Goal: Information Seeking & Learning: Find specific page/section

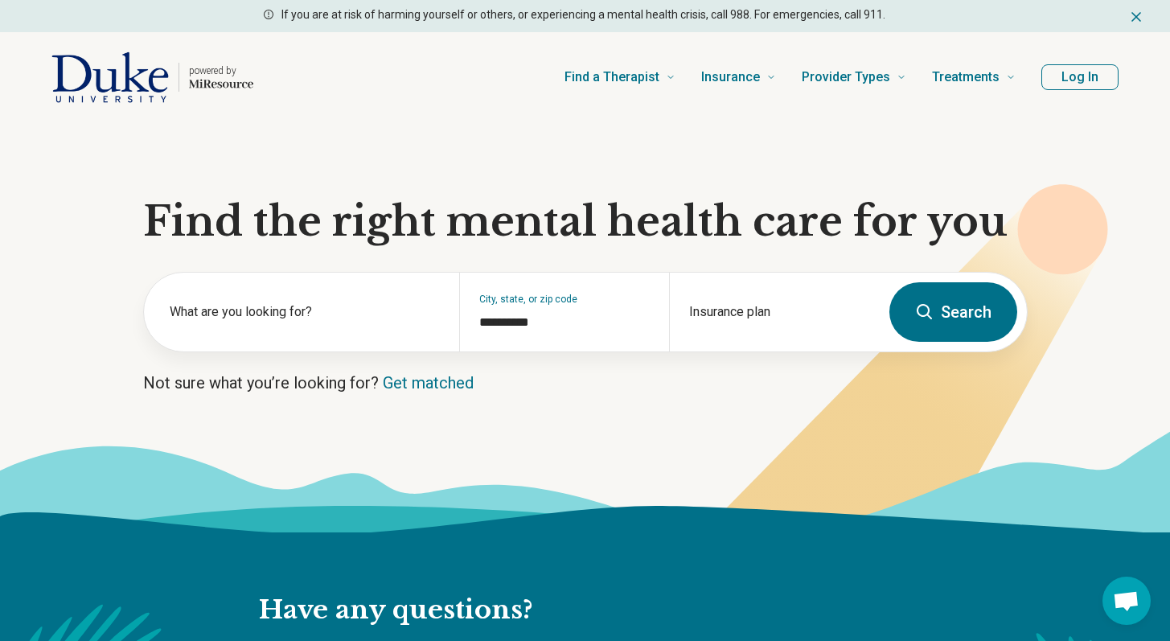
click at [1076, 78] on button "Log In" at bounding box center [1079, 77] width 77 height 26
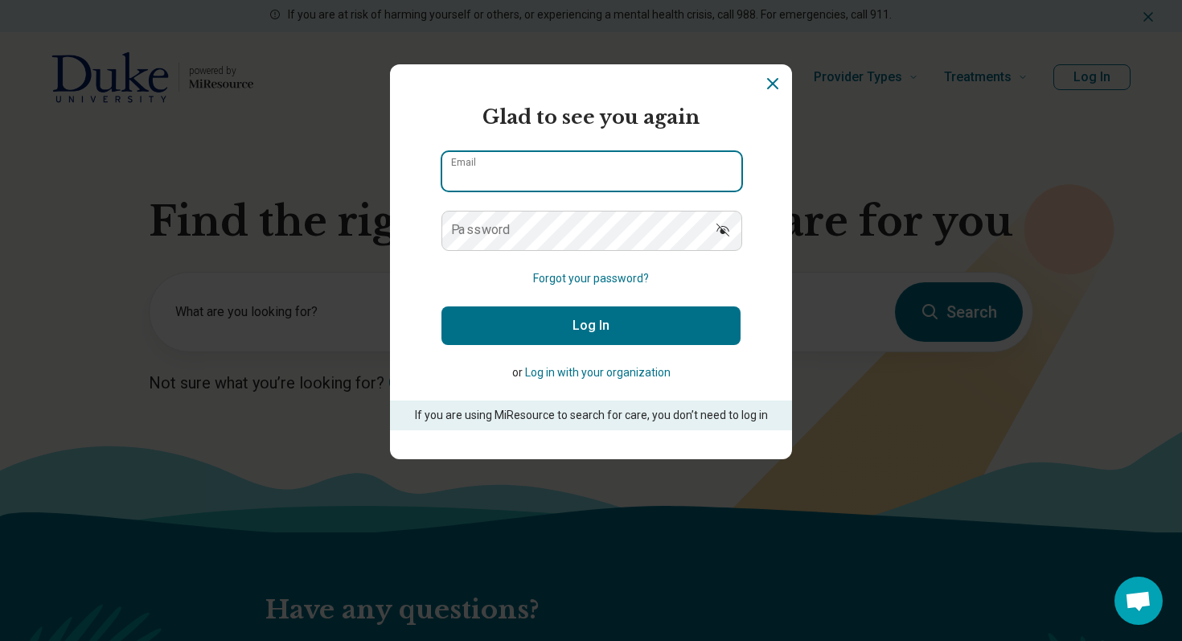
type input "**********"
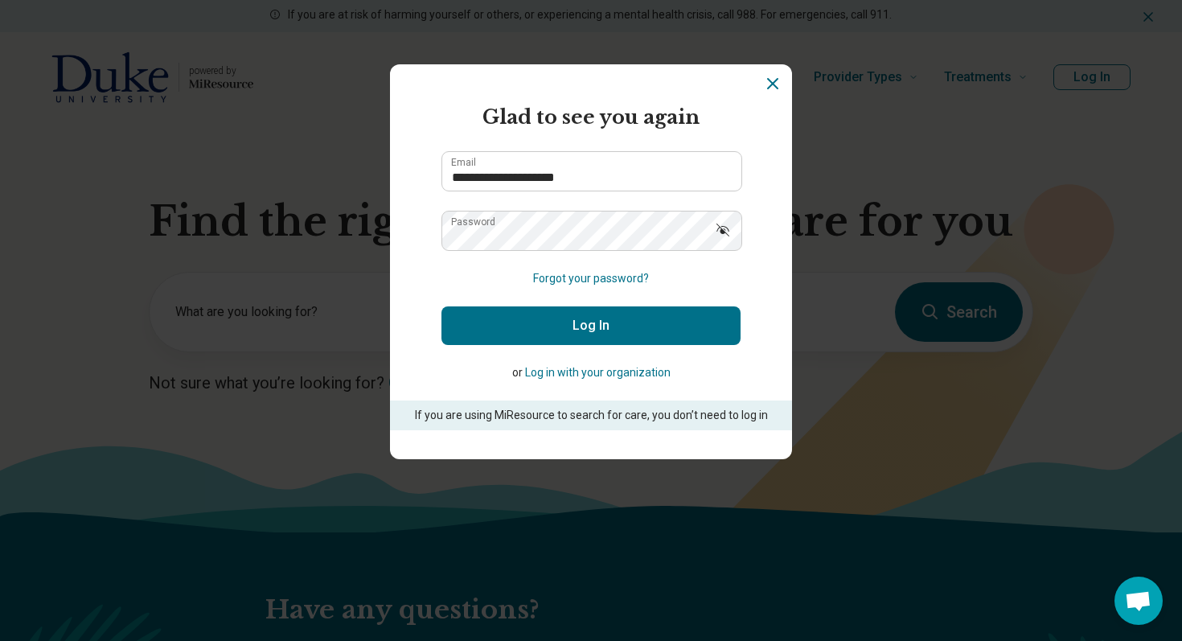
click at [580, 318] on button "Log In" at bounding box center [590, 325] width 299 height 39
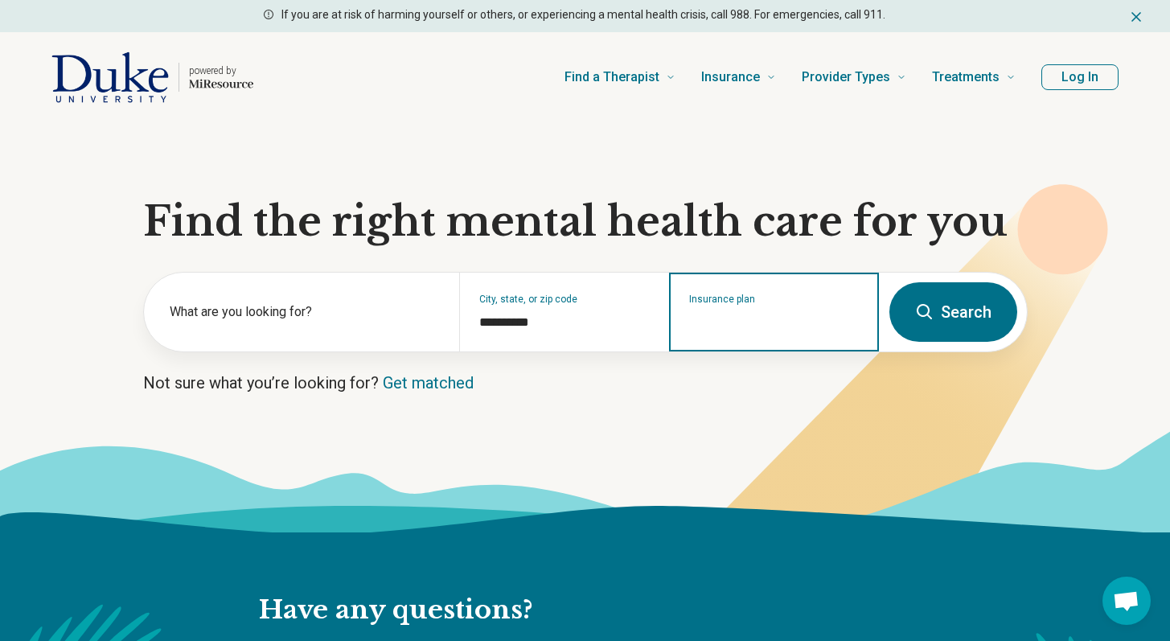
click at [735, 317] on input "Insurance plan" at bounding box center [774, 322] width 170 height 19
click at [706, 372] on div "DSHIP" at bounding box center [705, 381] width 71 height 32
type input "*****"
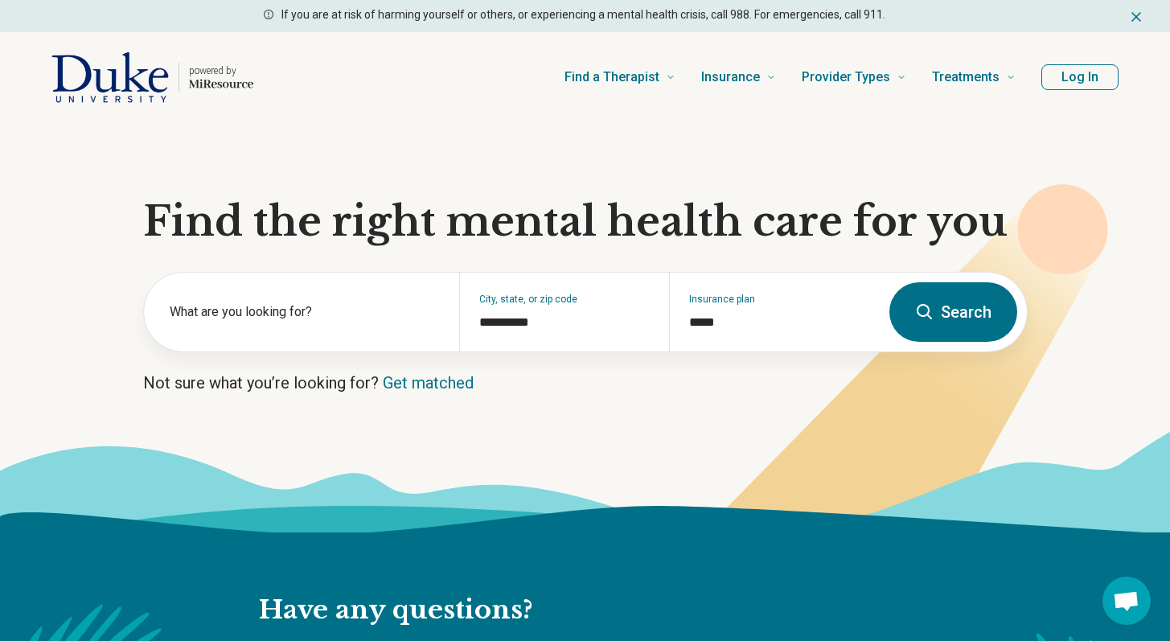
click at [955, 306] on button "Search" at bounding box center [953, 311] width 128 height 59
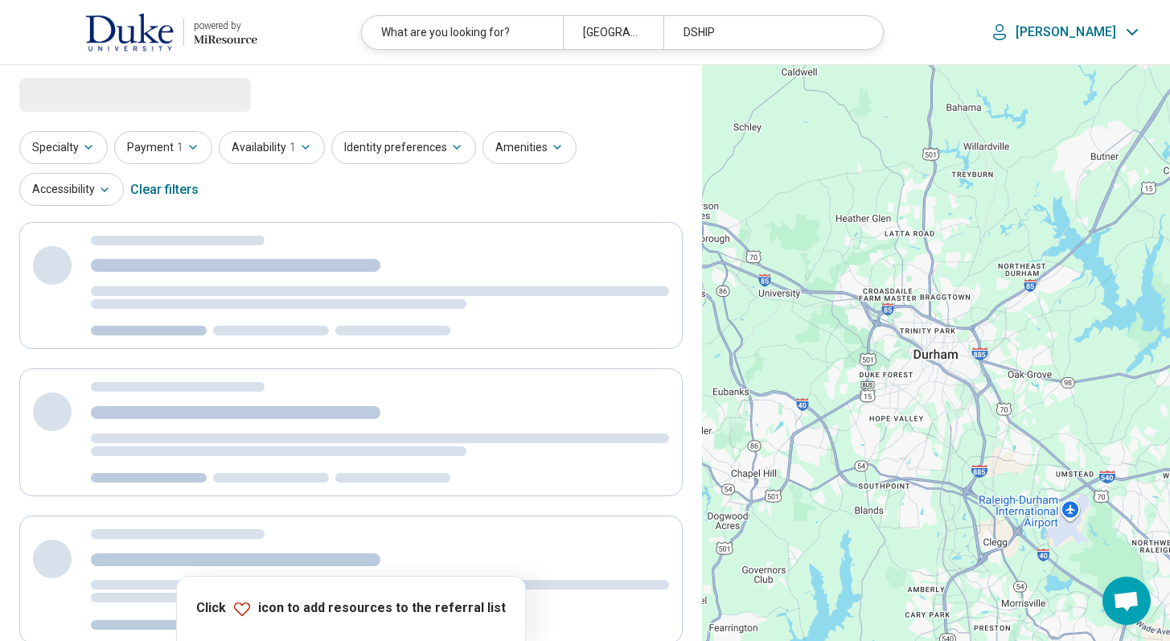
select select "***"
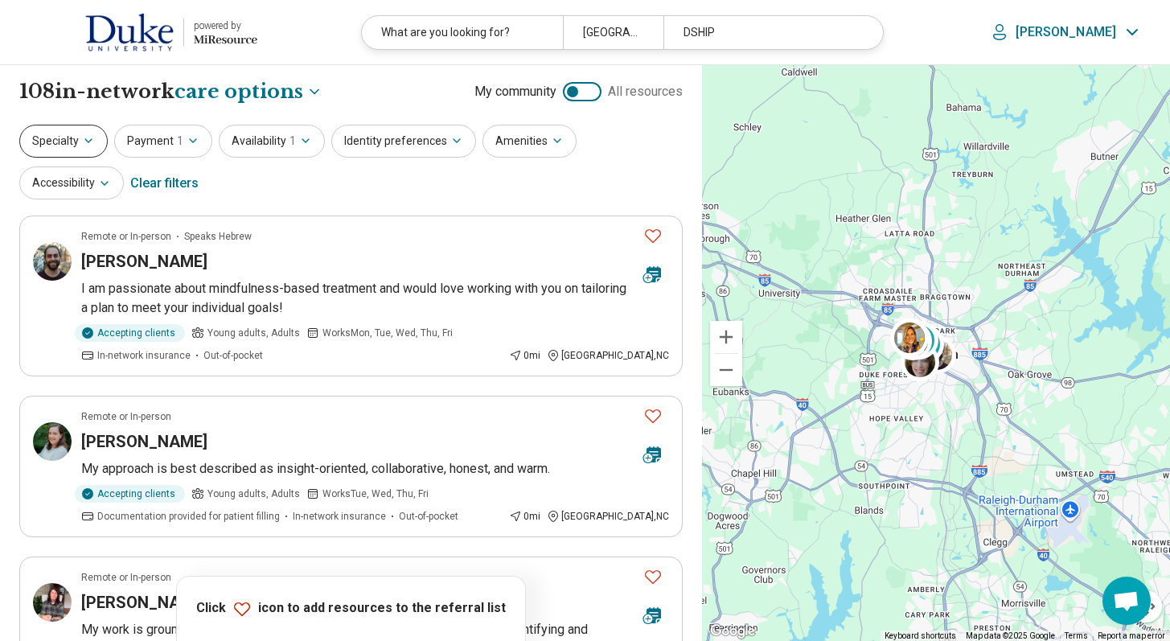
click at [84, 150] on button "Specialty" at bounding box center [63, 141] width 88 height 33
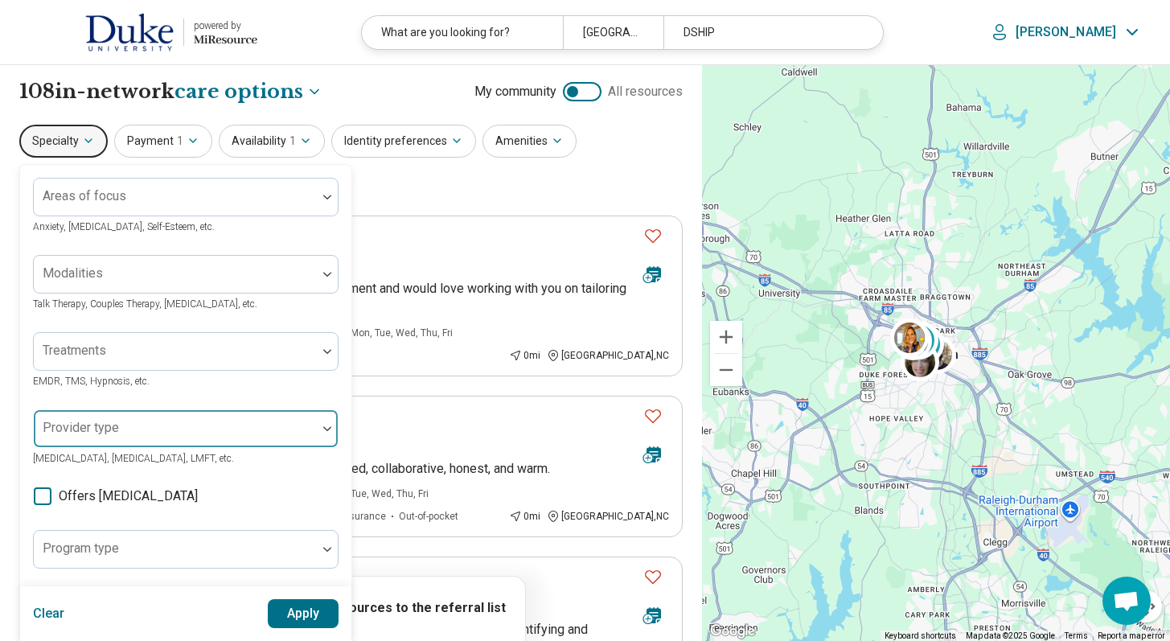
click at [111, 430] on div "Provider type" at bounding box center [185, 428] width 305 height 39
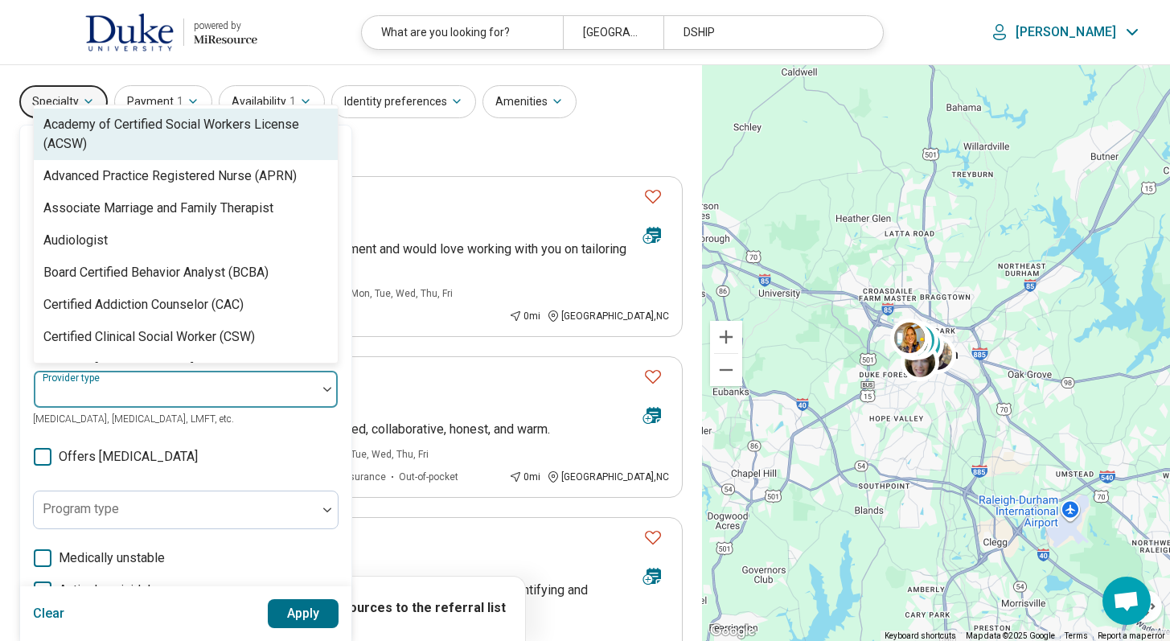
scroll to position [78, 0]
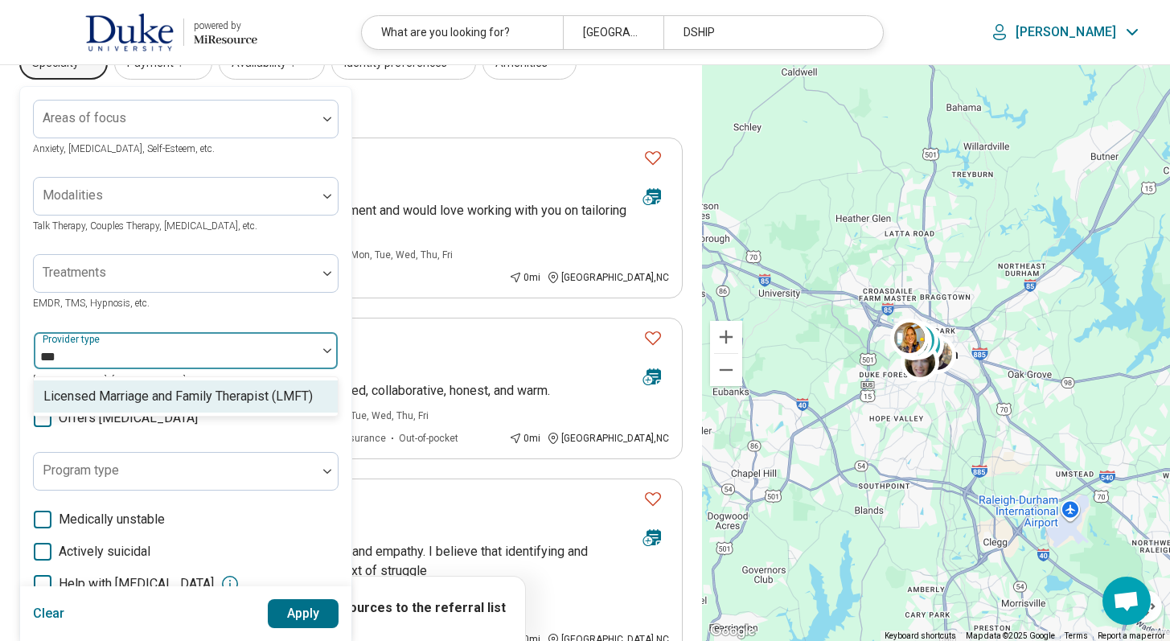
type input "****"
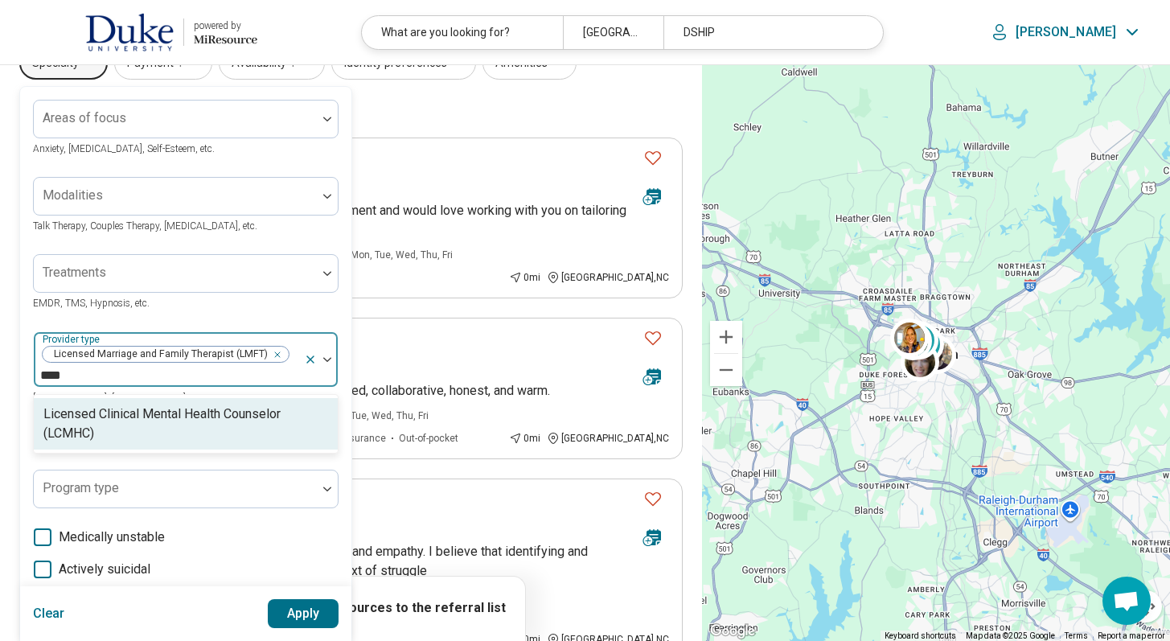
type input "*****"
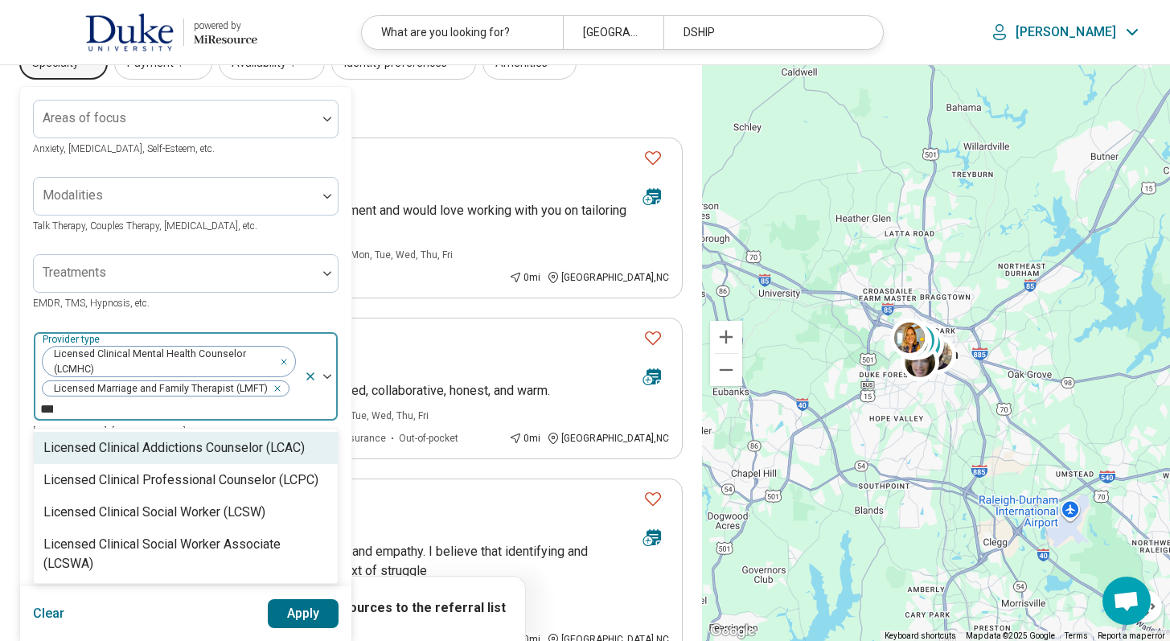
type input "****"
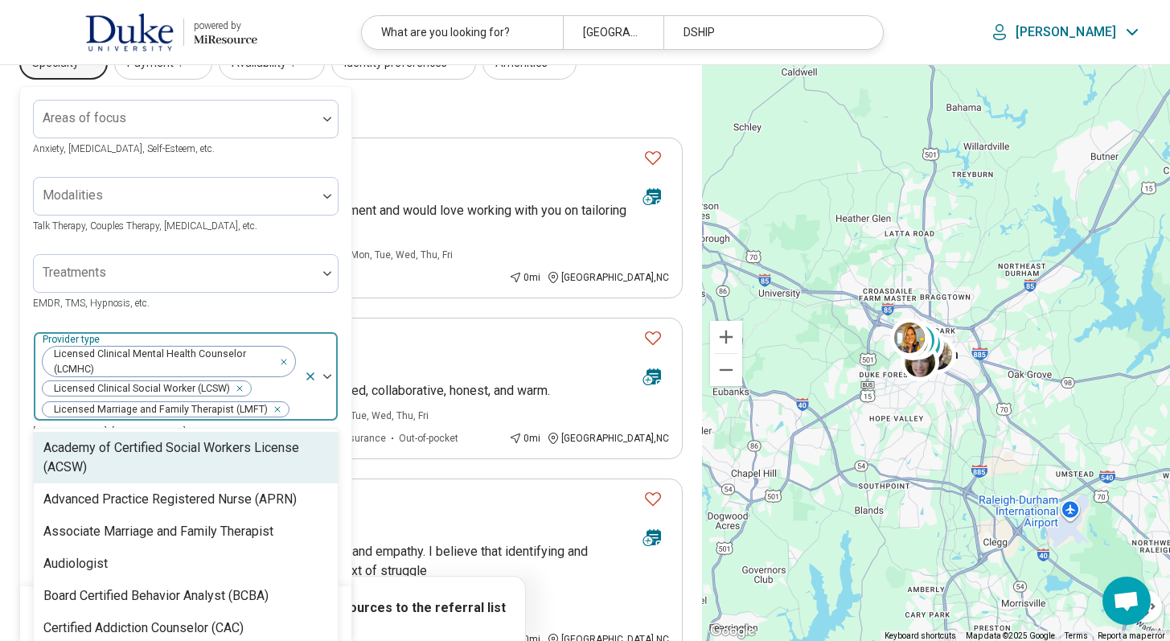
click at [271, 383] on div "Licensed Clinical Mental Health Counselor (LCMHC) Licensed Clinical Social Work…" at bounding box center [169, 376] width 270 height 88
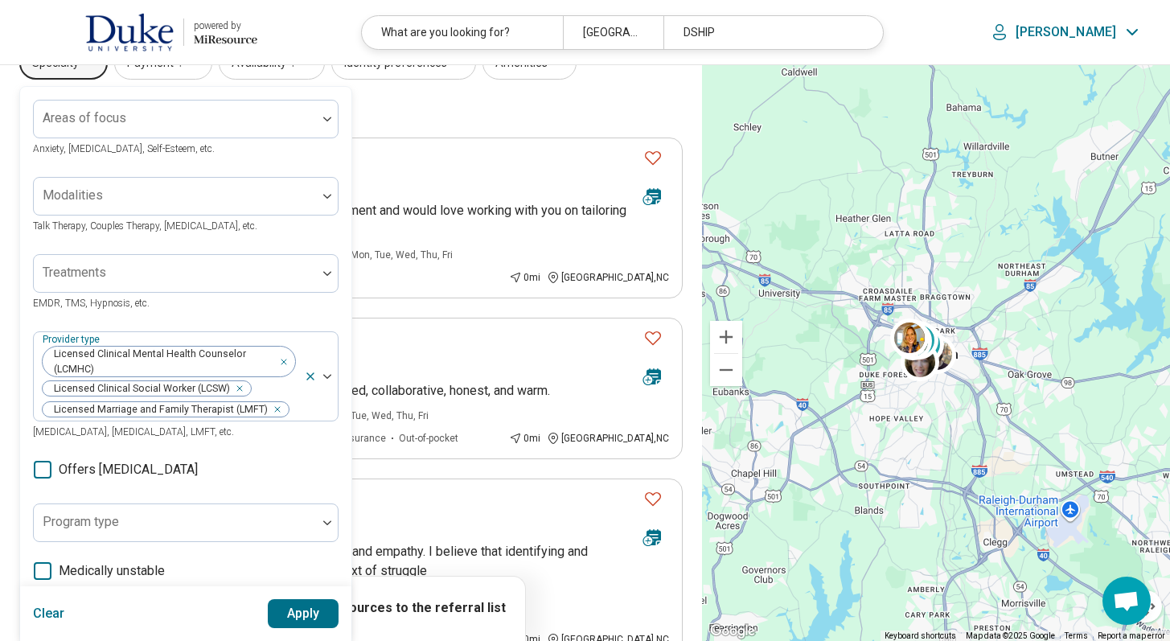
click at [303, 615] on button "Apply" at bounding box center [304, 613] width 72 height 29
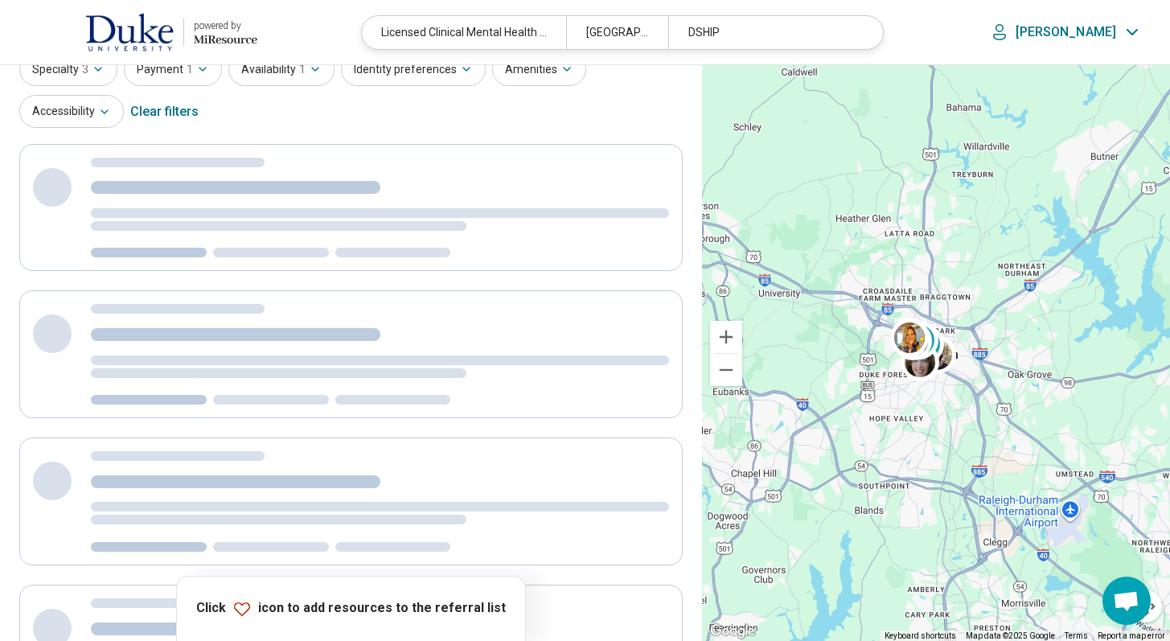
scroll to position [0, 0]
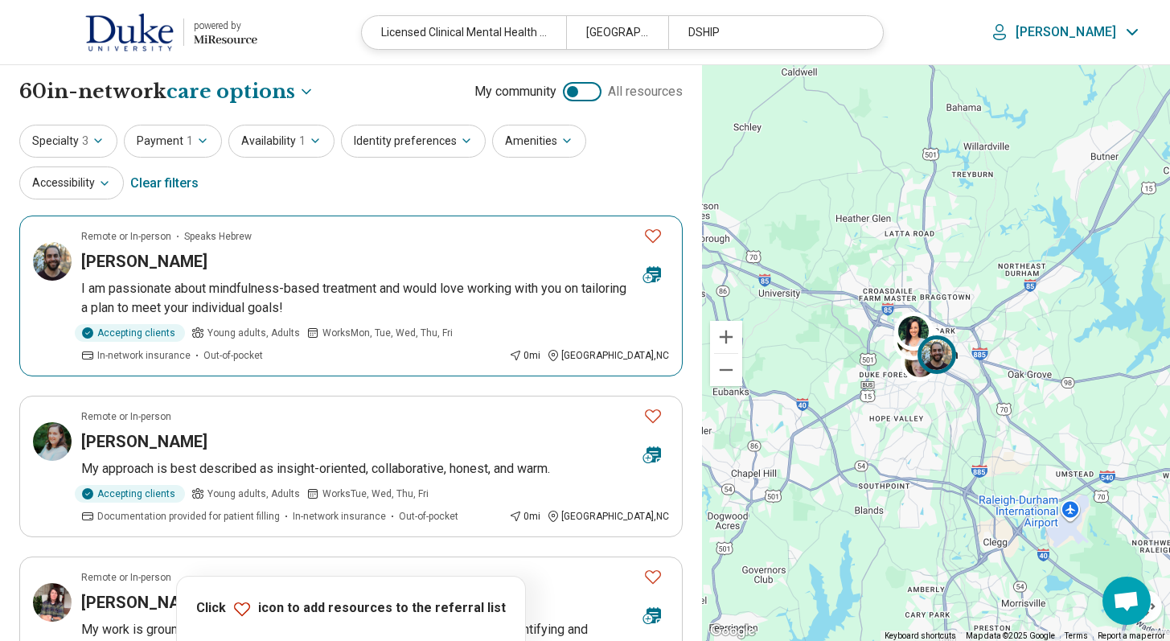
click at [656, 231] on icon "Favorite" at bounding box center [652, 235] width 19 height 19
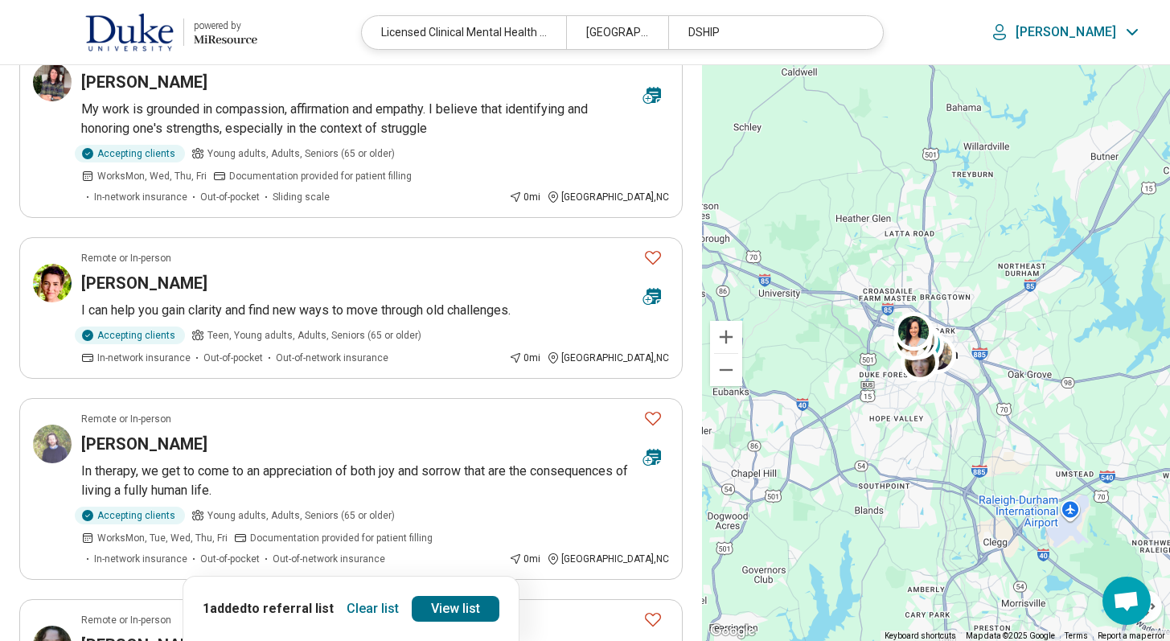
scroll to position [547, 0]
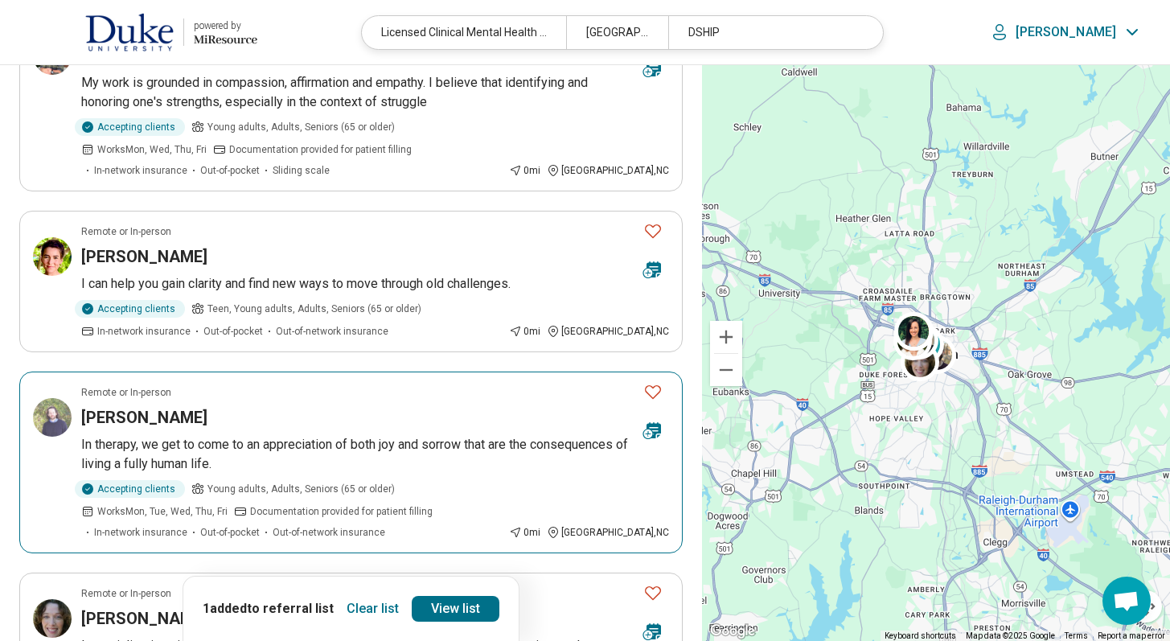
click at [658, 382] on icon "Favorite" at bounding box center [652, 391] width 19 height 19
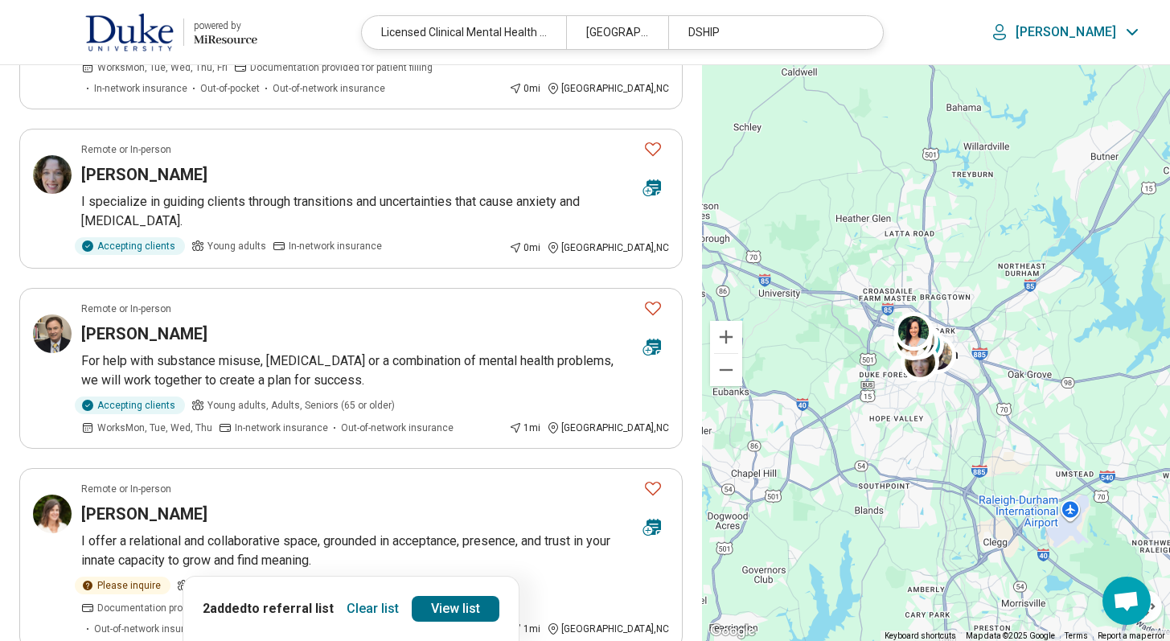
scroll to position [1043, 0]
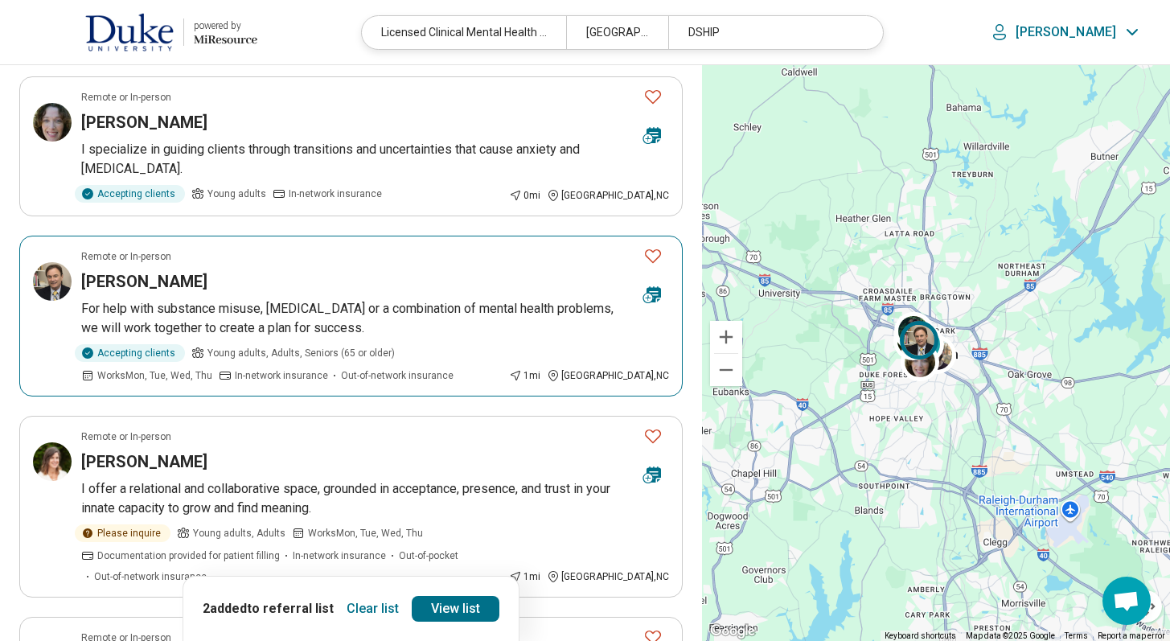
click at [650, 246] on icon "Favorite" at bounding box center [652, 255] width 19 height 19
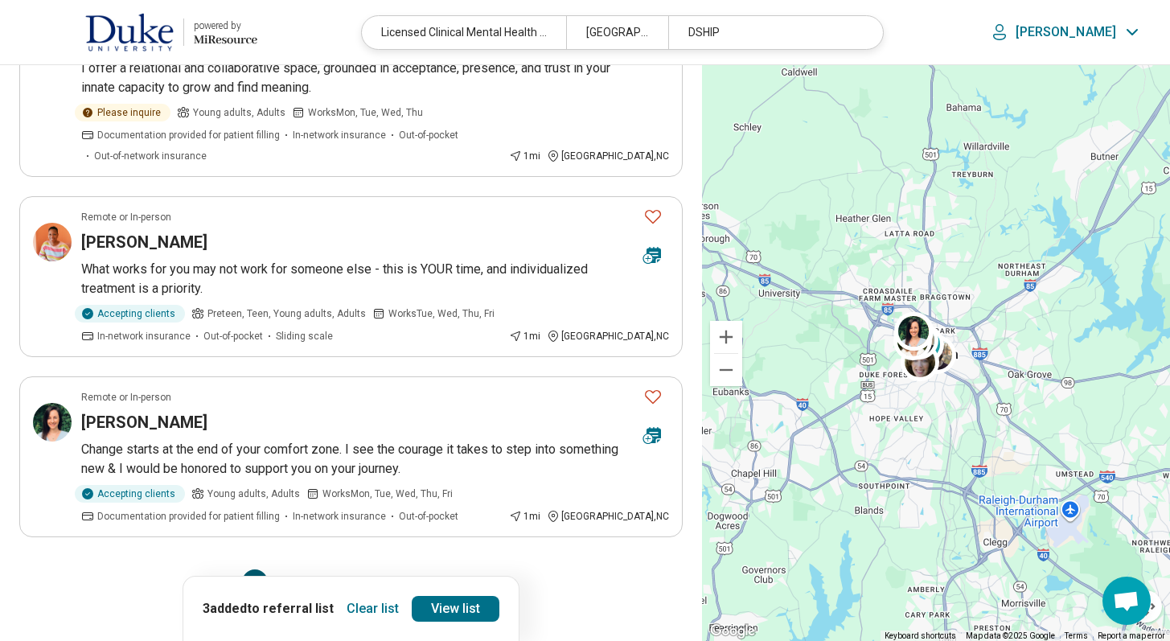
scroll to position [1502, 0]
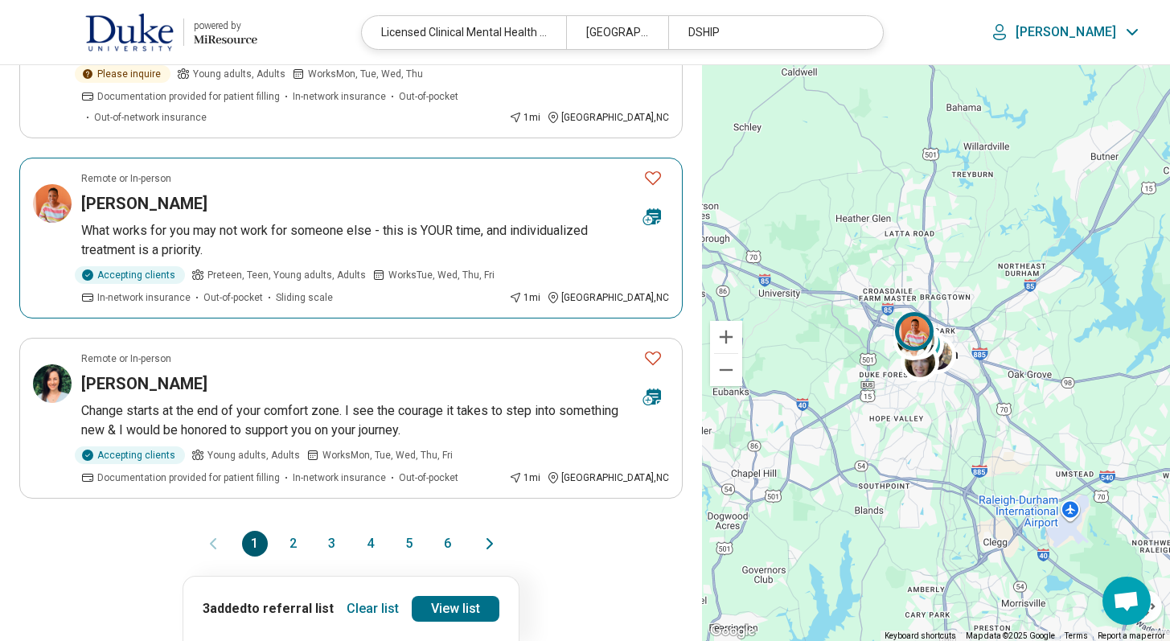
click at [656, 168] on icon "Favorite" at bounding box center [652, 177] width 19 height 19
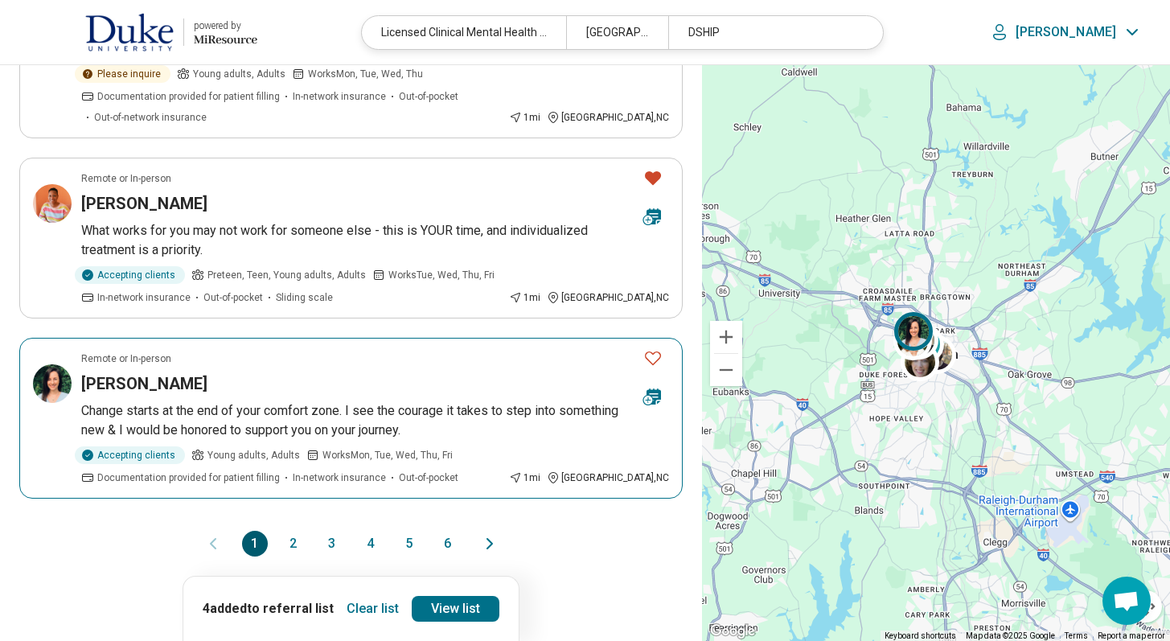
click at [656, 348] on icon "Favorite" at bounding box center [652, 357] width 19 height 19
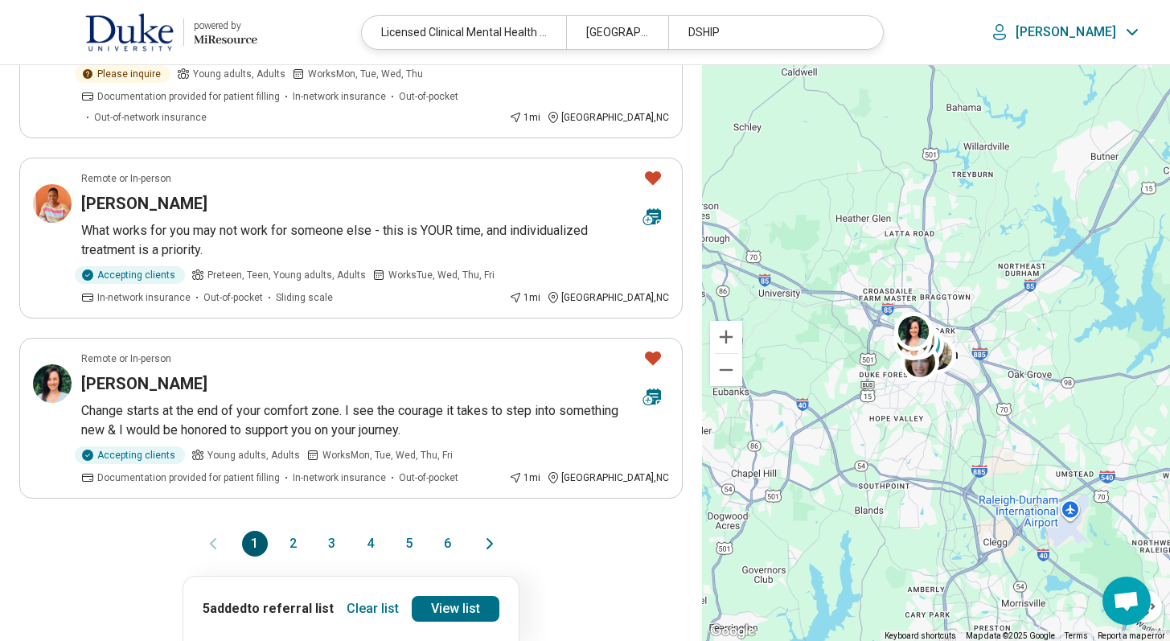
click at [297, 531] on button "2" at bounding box center [294, 544] width 26 height 26
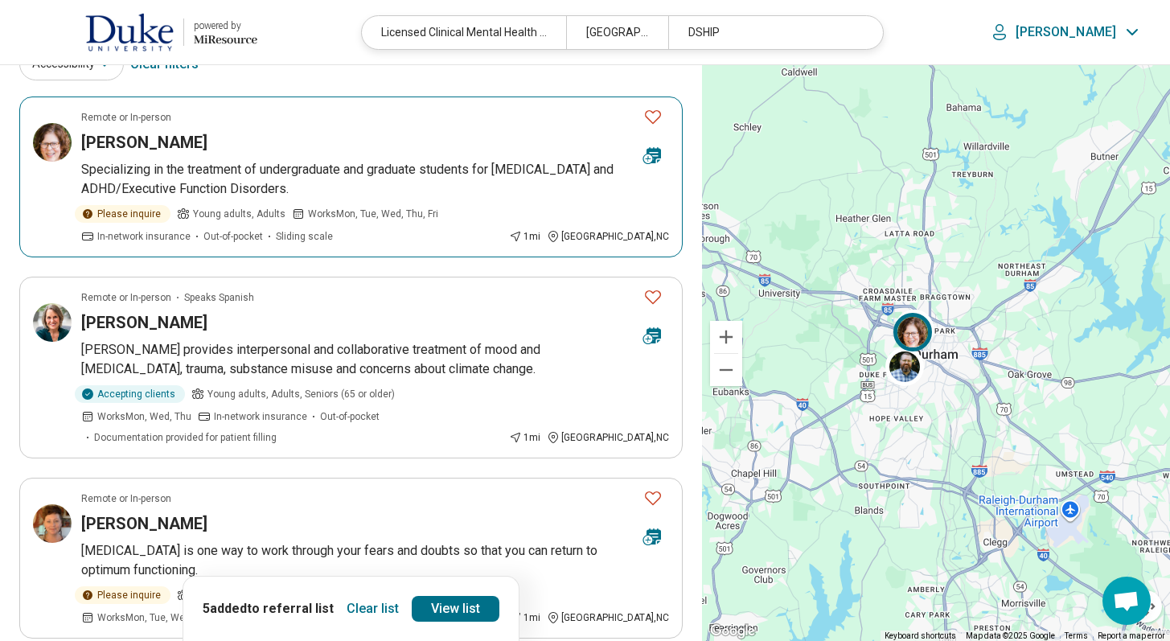
scroll to position [0, 0]
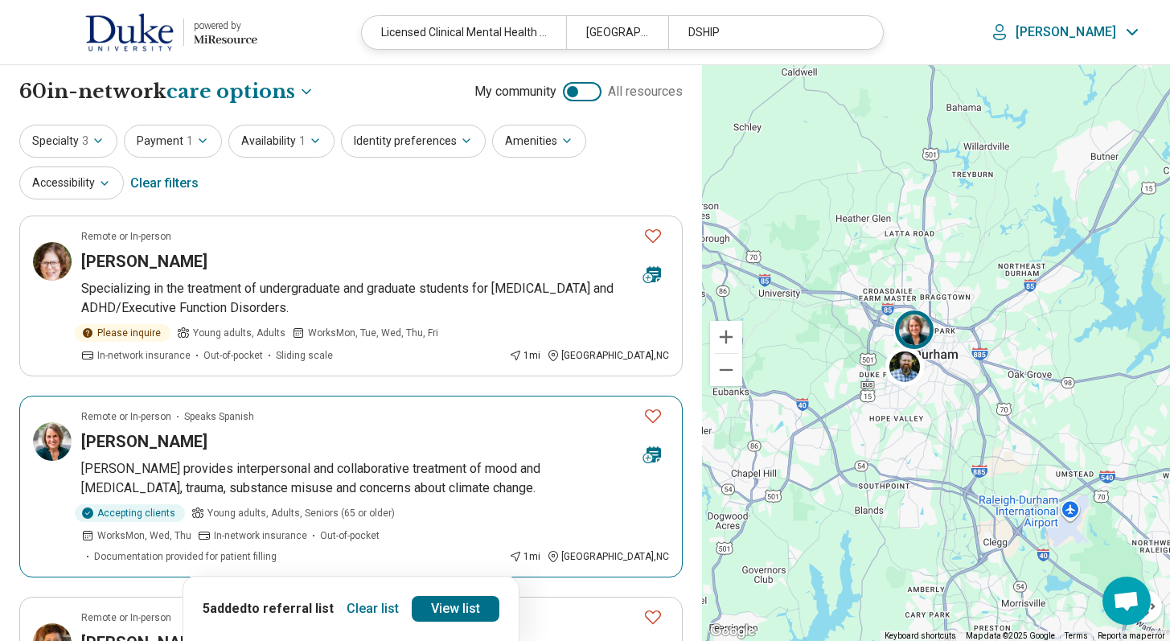
click at [653, 418] on icon "Favorite" at bounding box center [652, 415] width 19 height 19
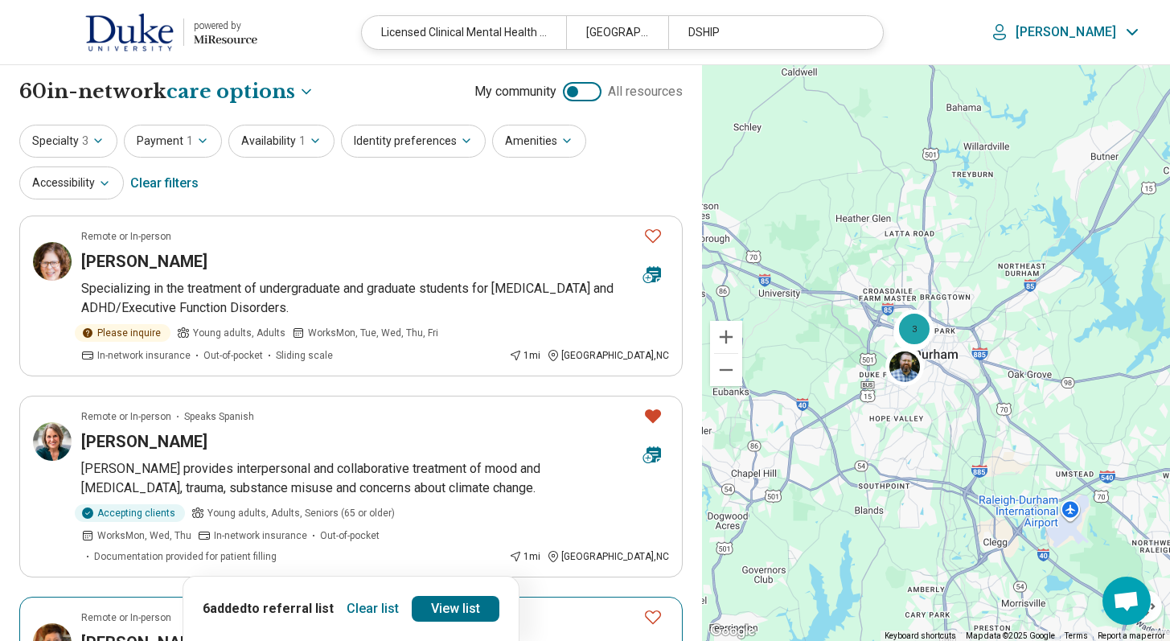
click at [654, 607] on icon "Favorite" at bounding box center [652, 616] width 19 height 19
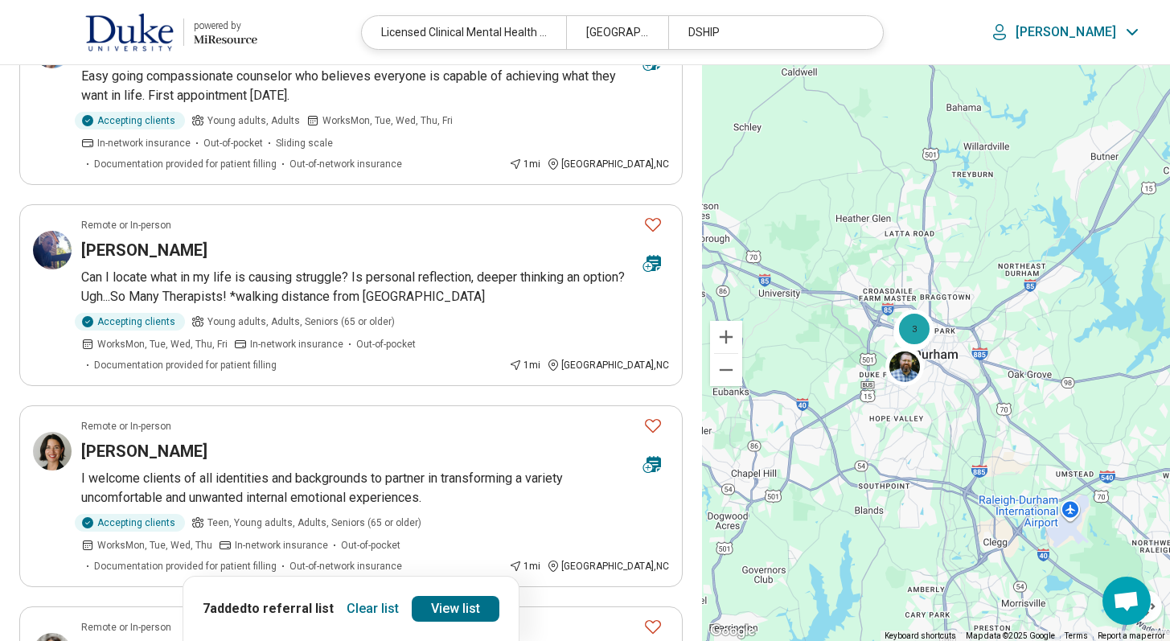
scroll to position [986, 0]
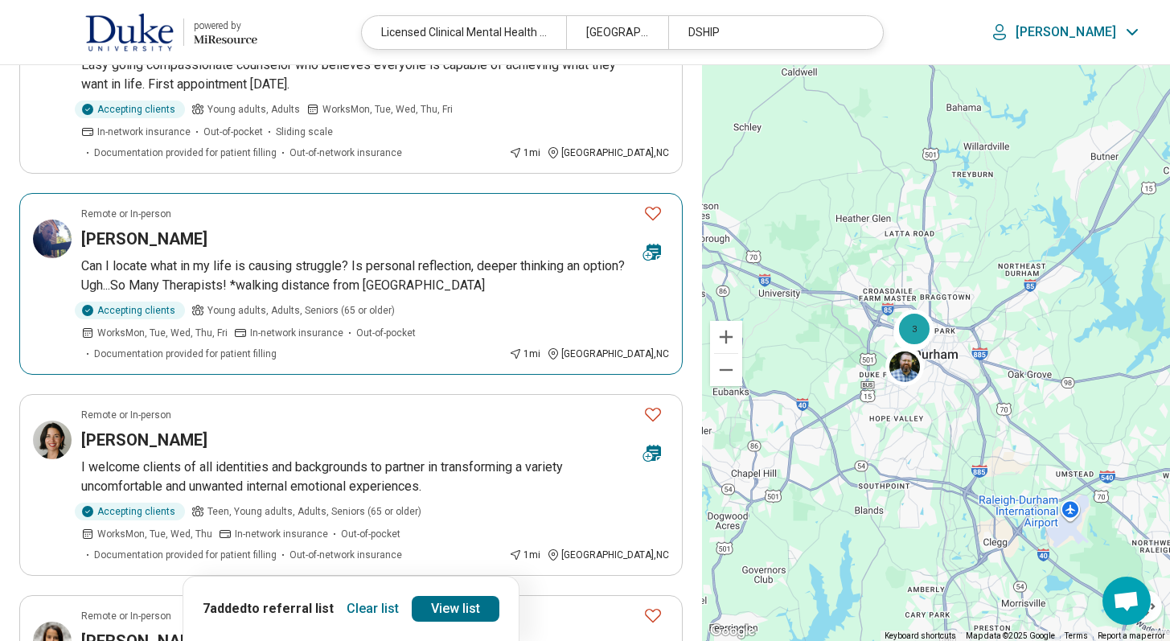
click at [654, 203] on icon "Favorite" at bounding box center [652, 212] width 19 height 19
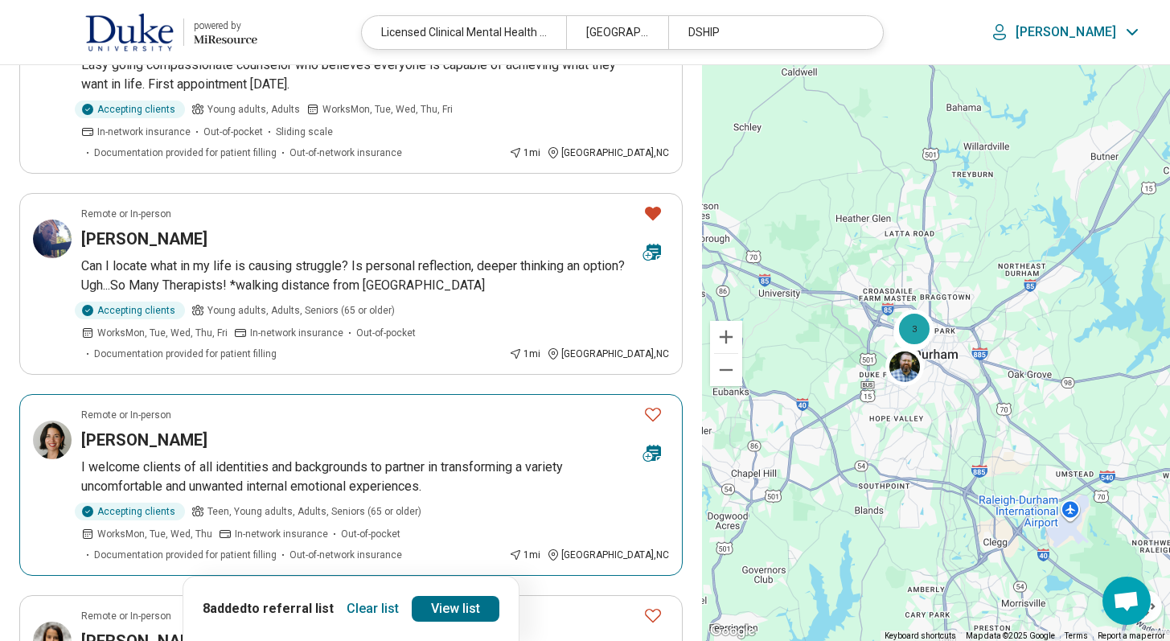
click at [658, 404] on icon "Favorite" at bounding box center [652, 413] width 19 height 19
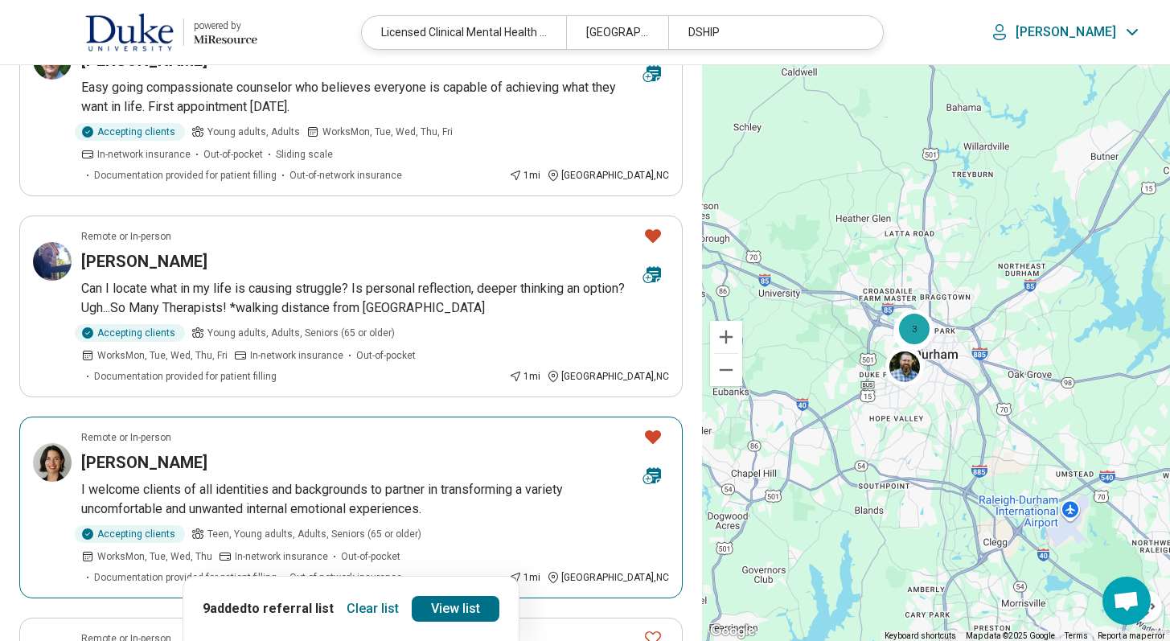
scroll to position [951, 0]
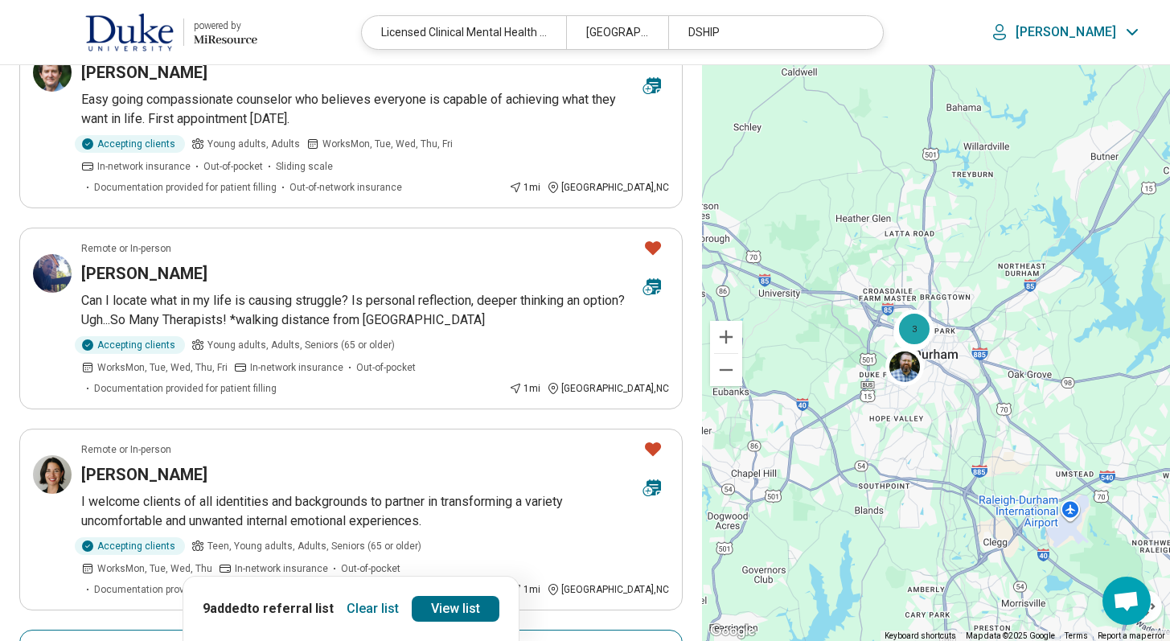
click at [652, 640] on icon "Favorite" at bounding box center [652, 649] width 19 height 19
click at [478, 601] on link "View list" at bounding box center [460, 609] width 88 height 26
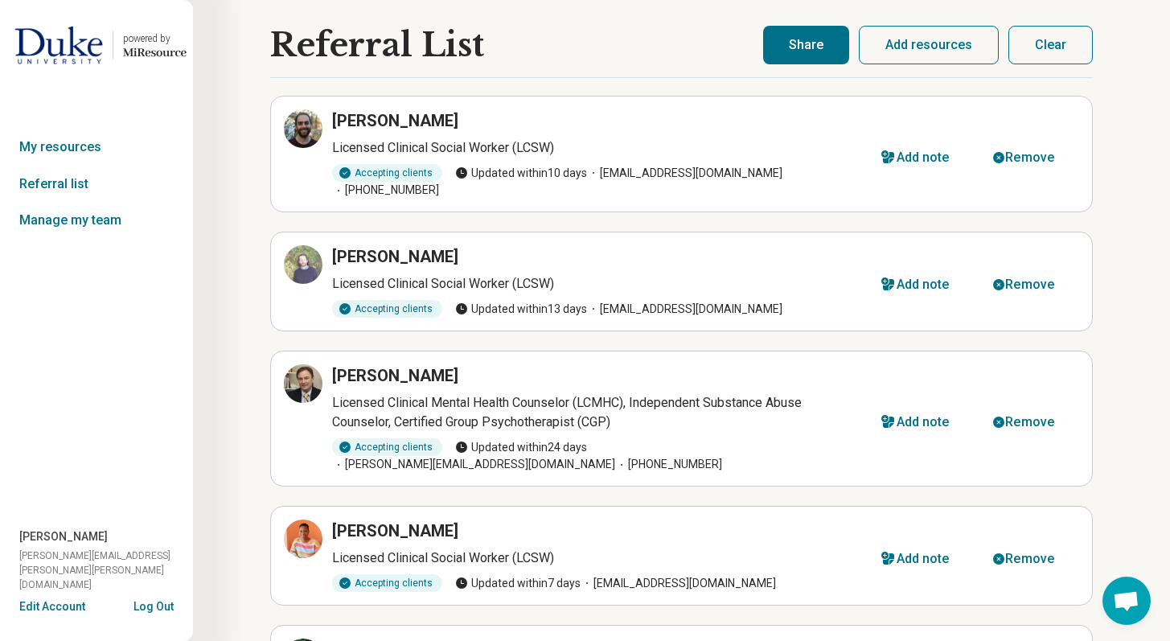
click at [781, 57] on button "Share" at bounding box center [806, 45] width 86 height 39
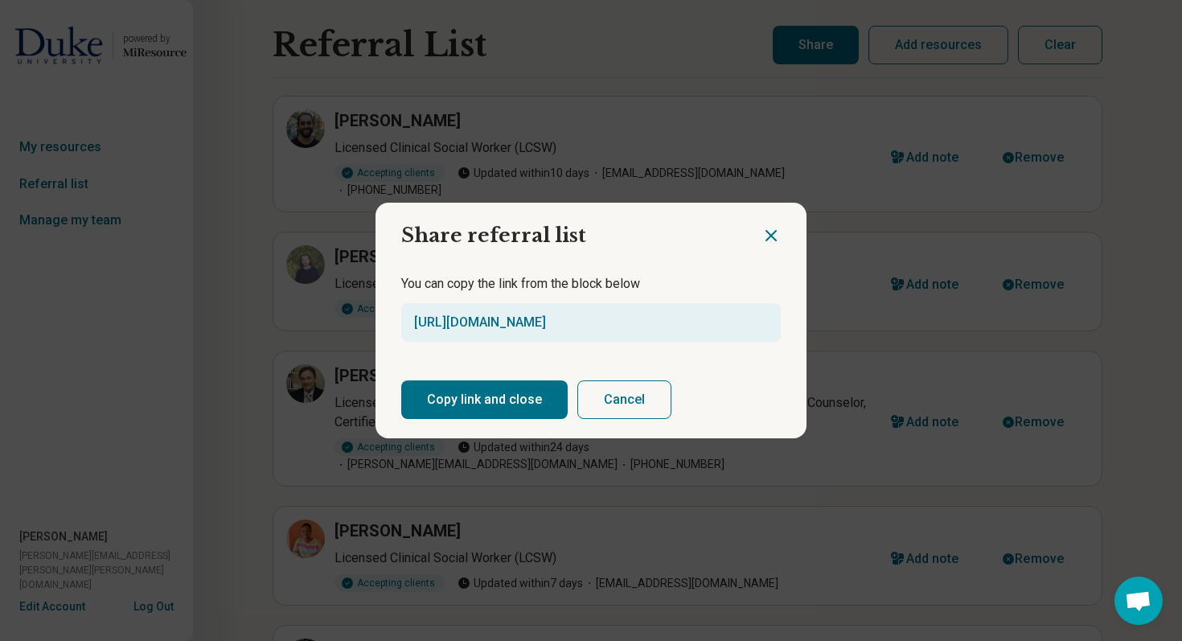
click at [434, 396] on button "Copy link and close" at bounding box center [484, 399] width 166 height 39
